Goal: Information Seeking & Learning: Find contact information

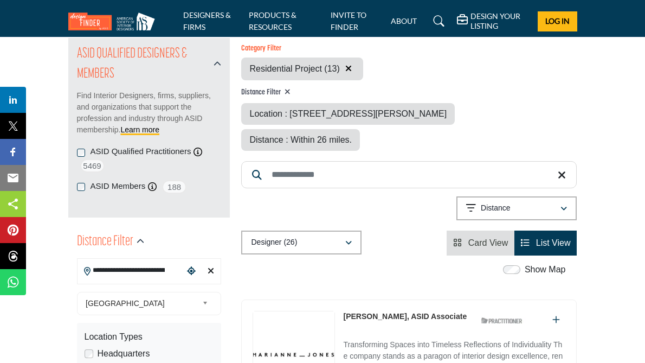
scroll to position [131, 0]
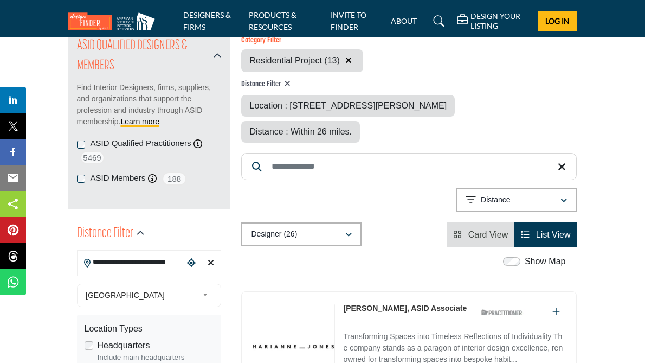
click at [117, 252] on input "**********" at bounding box center [131, 262] width 107 height 21
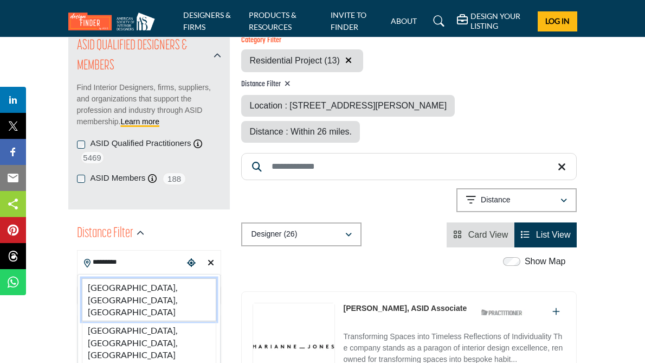
click at [82, 278] on li "West Valley City, UT, USA" at bounding box center [149, 299] width 135 height 43
type input "**********"
type input "***"
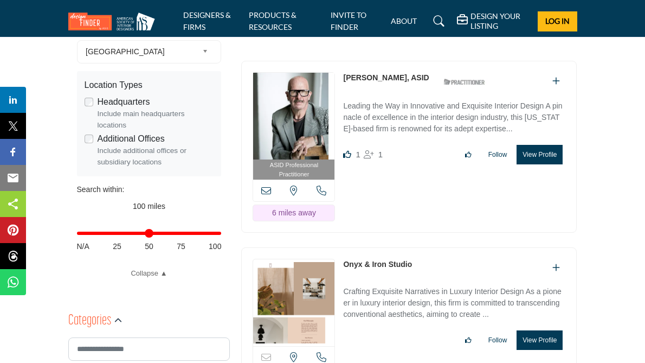
scroll to position [446, 0]
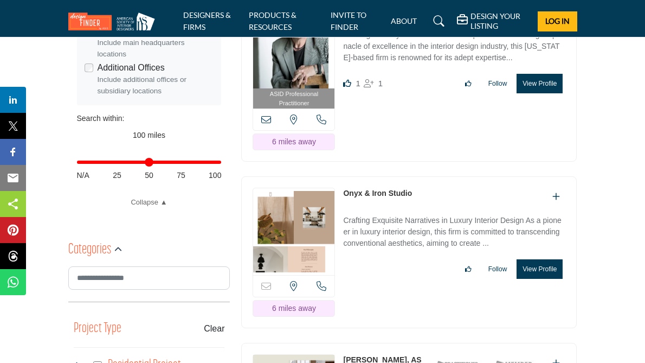
click at [362, 189] on link "Onyx & Iron Studio" at bounding box center [377, 193] width 69 height 9
click at [364, 355] on link "Belle Kurudzija, ASID" at bounding box center [382, 365] width 78 height 20
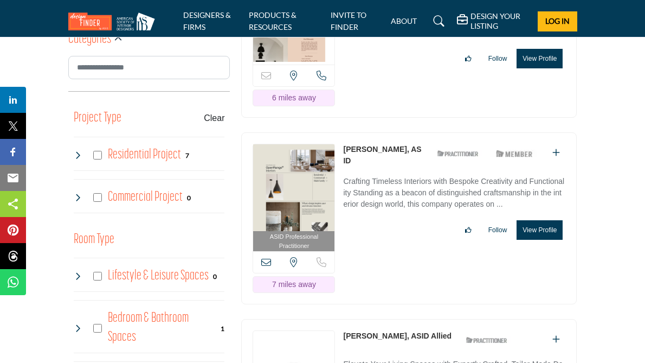
scroll to position [662, 0]
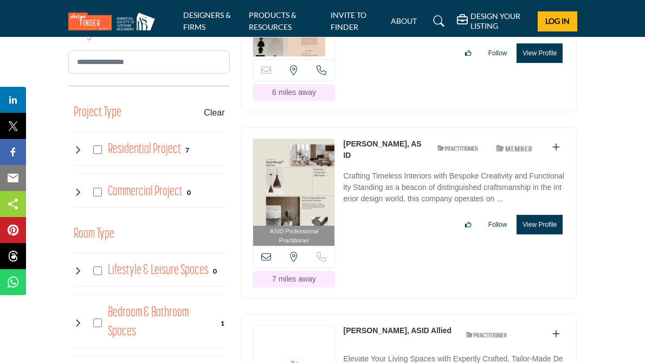
click at [364, 326] on link "[PERSON_NAME], ASID Allied" at bounding box center [397, 330] width 108 height 9
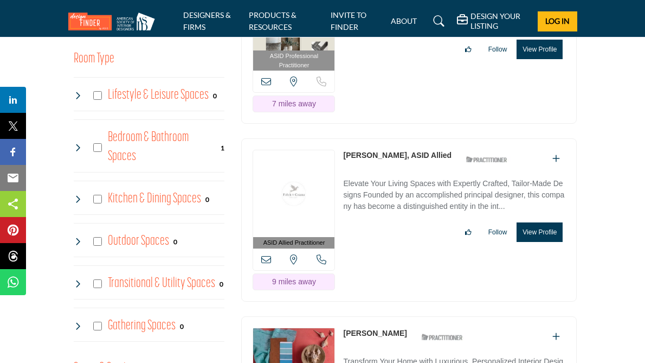
scroll to position [892, 0]
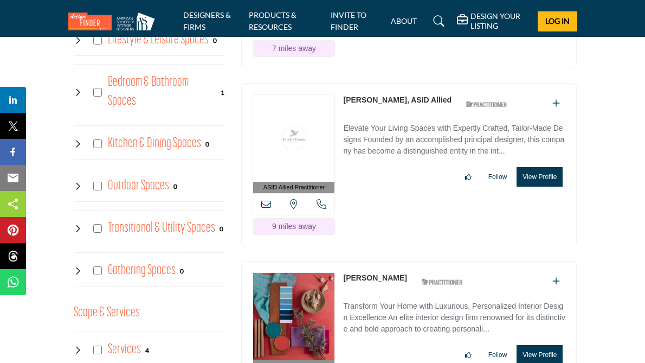
click at [353, 273] on link "[PERSON_NAME]" at bounding box center [374, 277] width 63 height 9
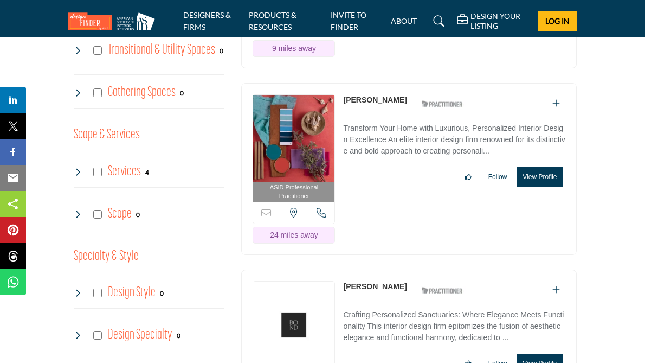
scroll to position [1074, 0]
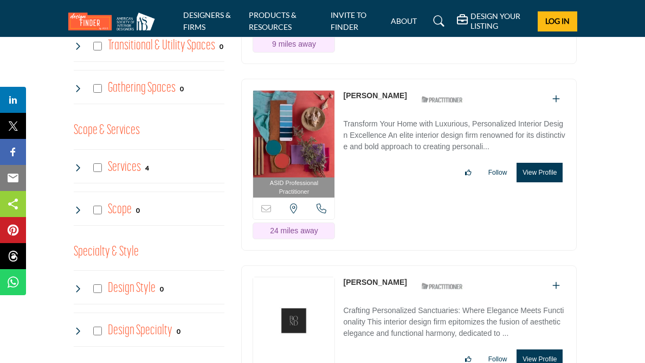
click at [374, 278] on link "Jennifer Chipman" at bounding box center [374, 282] width 63 height 9
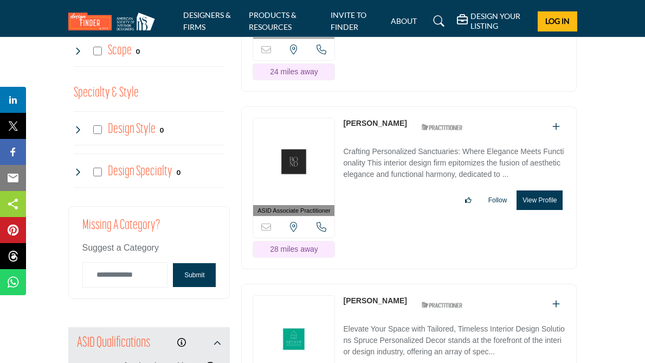
scroll to position [1241, 0]
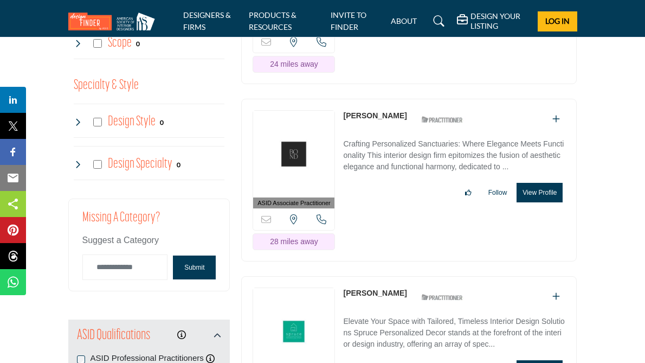
click at [369, 288] on link "Jennifer Mangum" at bounding box center [374, 292] width 63 height 9
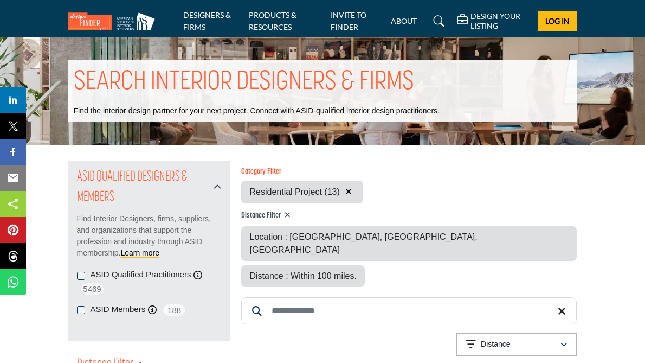
scroll to position [62, 0]
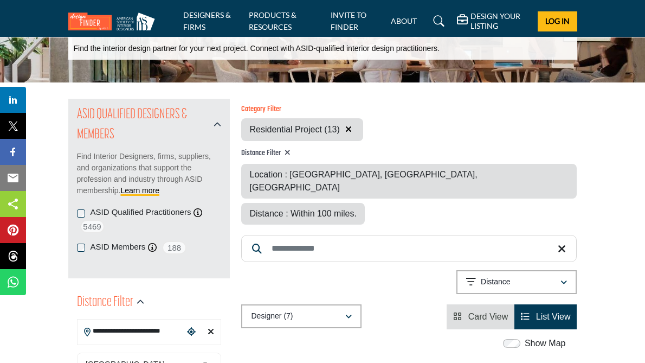
click at [96, 320] on input "**********" at bounding box center [131, 330] width 107 height 21
click at [82, 347] on li "Salt Lake City, UT, USA" at bounding box center [149, 368] width 135 height 43
click at [94, 357] on span "United States" at bounding box center [142, 363] width 112 height 13
type input "**********"
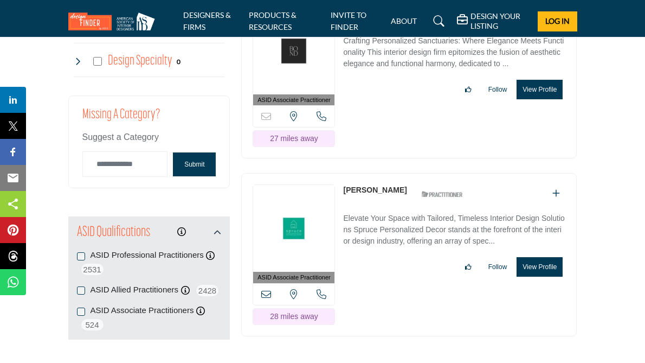
scroll to position [1322, 0]
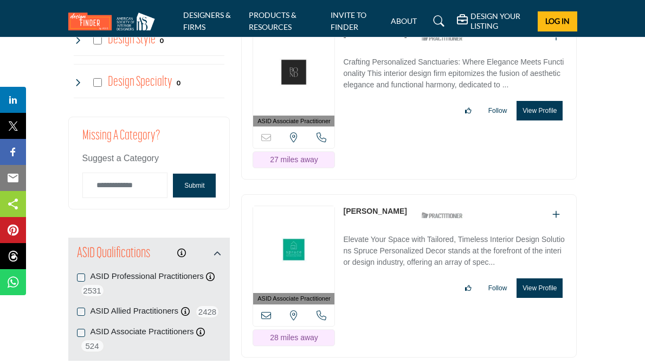
click at [370, 207] on link "[PERSON_NAME]" at bounding box center [374, 211] width 63 height 9
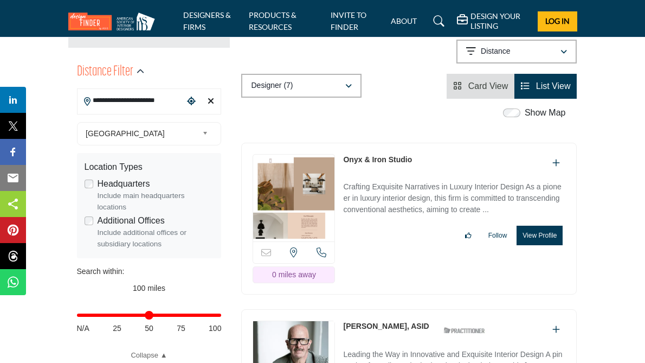
scroll to position [296, 0]
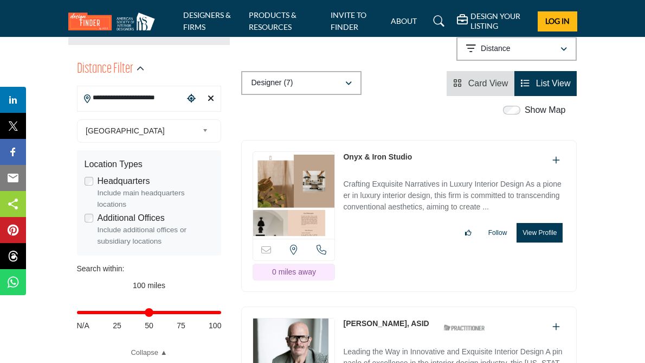
drag, startPoint x: 413, startPoint y: 121, endPoint x: 332, endPoint y: 117, distance: 80.9
click at [332, 140] on div "Sorry, but this listing is on a subscription plan which does not allow users to…" at bounding box center [409, 216] width 336 height 152
copy link "Onyx & Iron Studio"
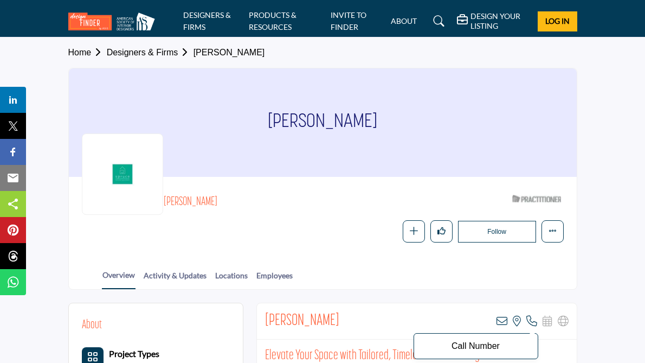
click at [537, 322] on icon at bounding box center [531, 321] width 11 height 11
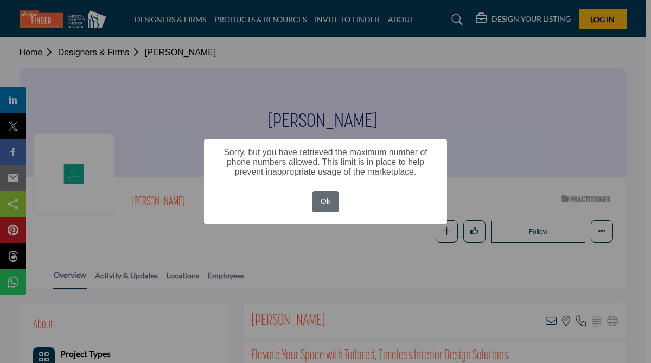
click at [330, 202] on button "Ok" at bounding box center [325, 201] width 27 height 21
